Goal: Ask a question

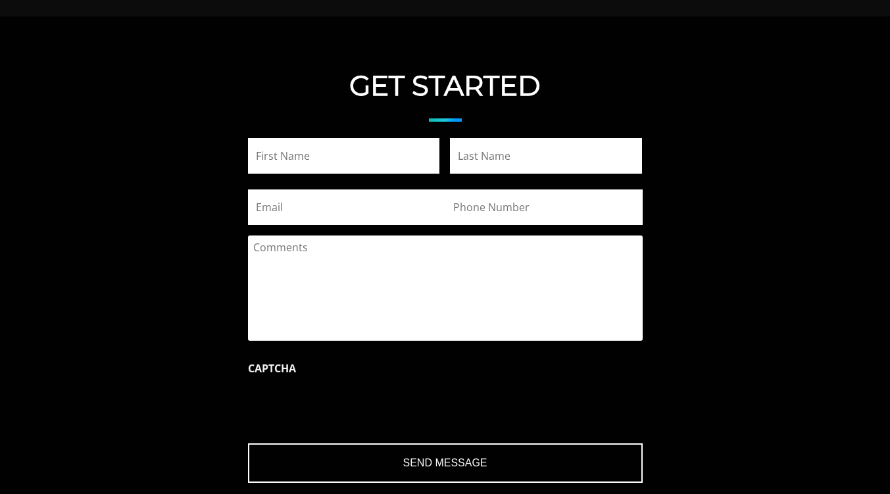
scroll to position [1517, 0]
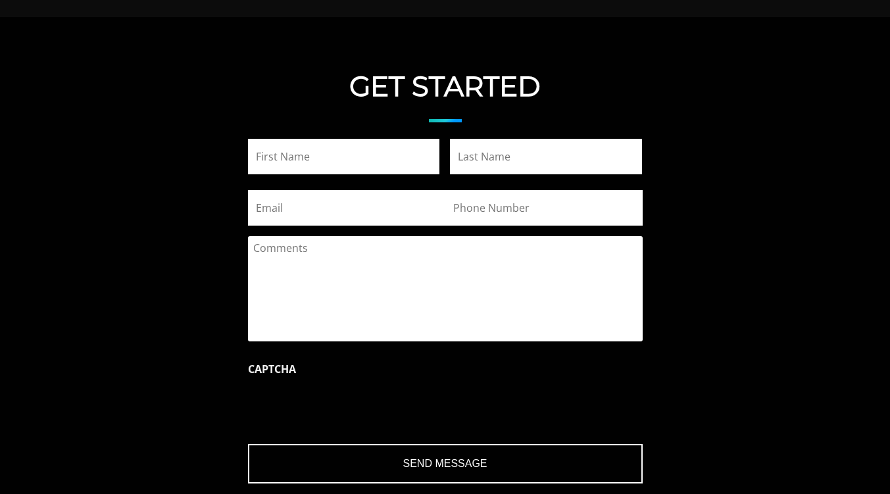
click at [362, 164] on input "First" at bounding box center [344, 157] width 192 height 36
type input "[GEOGRAPHIC_DATA]"
click at [510, 158] on input "Last" at bounding box center [546, 157] width 192 height 36
type input "Page"
click at [299, 215] on input "Email" at bounding box center [346, 208] width 197 height 36
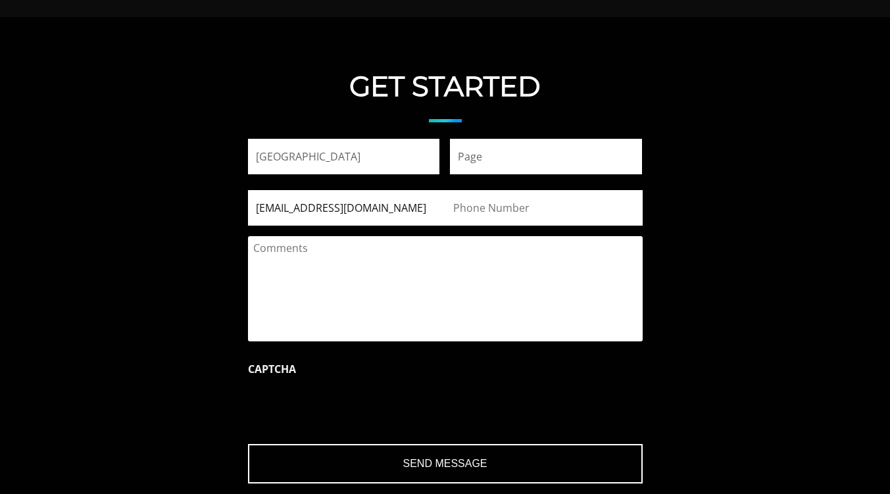
type input "[EMAIL_ADDRESS][DOMAIN_NAME]"
click at [496, 201] on input "(___) ___-____" at bounding box center [543, 208] width 197 height 36
type input "(111) 111-1111"
click at [366, 264] on textarea "Comments" at bounding box center [445, 288] width 394 height 105
type textarea "N"
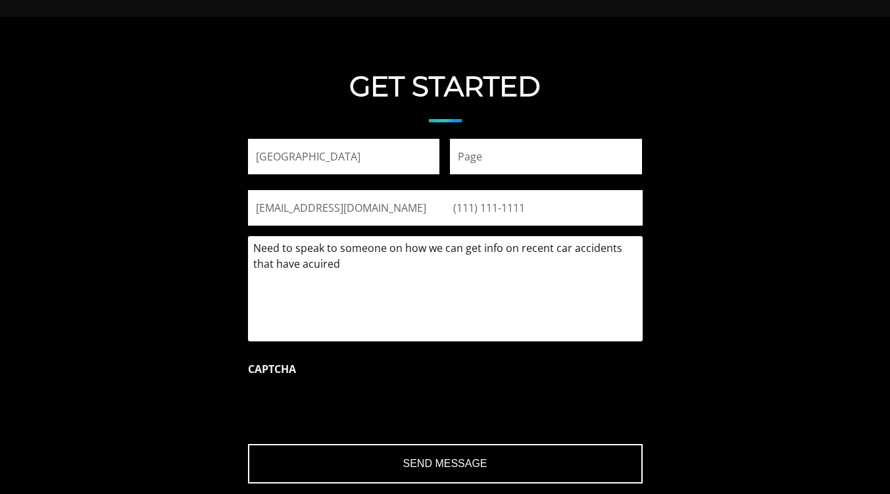
click at [325, 264] on textarea "Need to speak to someone on how we can get info on recent car accidents that ha…" at bounding box center [445, 288] width 394 height 105
click at [391, 266] on textarea "Need to speak to someone on how we can get info on recent car accidents that ha…" at bounding box center [445, 288] width 394 height 105
click at [310, 261] on textarea "Need to speak to someone on how we can get info on recent car accidents that ha…" at bounding box center [445, 288] width 394 height 105
click at [377, 270] on textarea "Need to speak to someone on how we can get info on recent car accidents that ha…" at bounding box center [445, 288] width 394 height 105
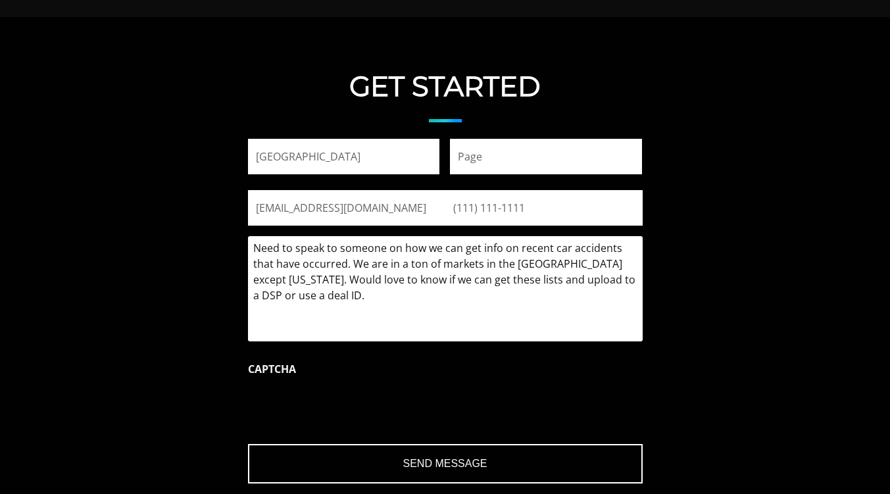
type textarea "Need to speak to someone on how we can get info on recent car accidents that ha…"
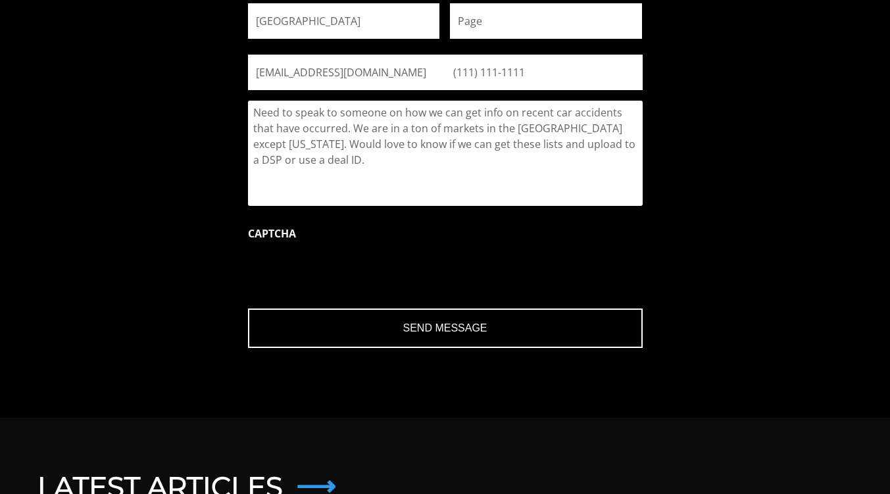
scroll to position [1660, 0]
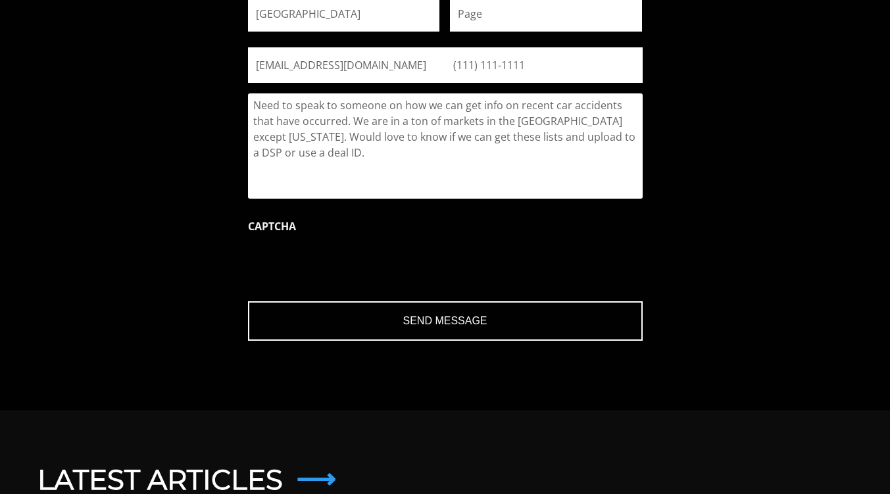
click at [385, 335] on input "Send Message" at bounding box center [445, 320] width 394 height 39
click at [425, 319] on input "Send Message" at bounding box center [445, 320] width 394 height 39
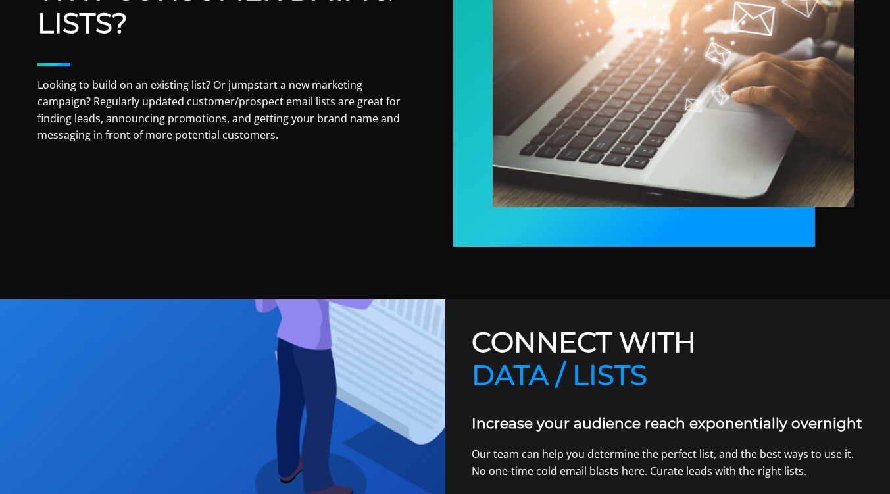
scroll to position [1899, 0]
